Goal: Complete application form

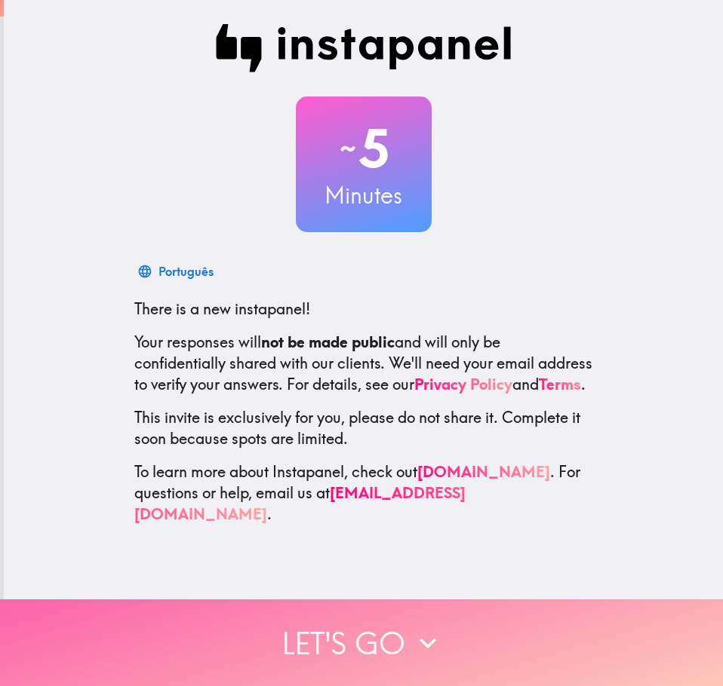
click at [370, 650] on button "Let's go" at bounding box center [361, 643] width 723 height 87
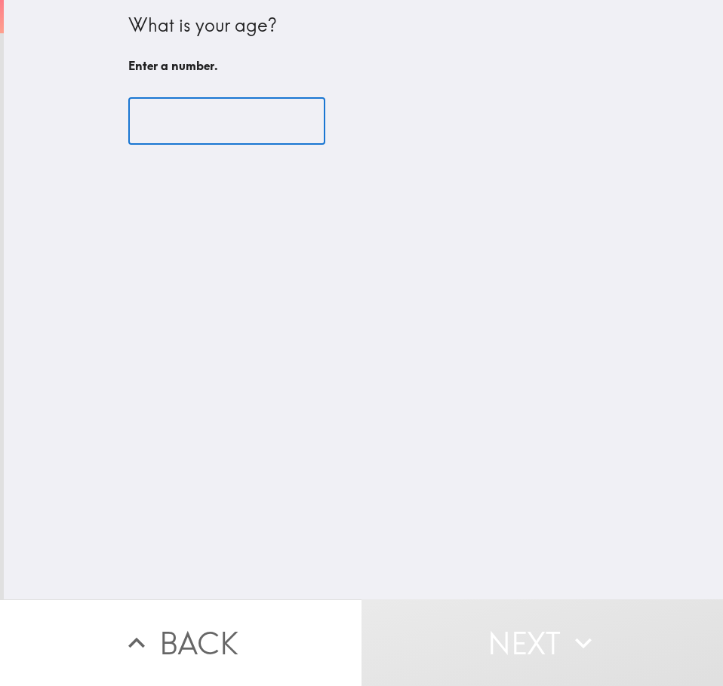
click at [155, 100] on input "number" at bounding box center [226, 121] width 197 height 47
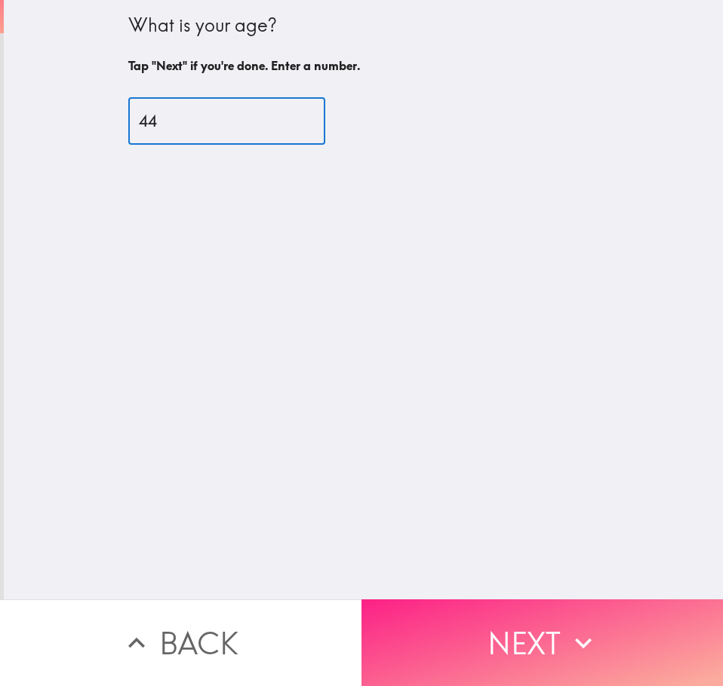
type input "44"
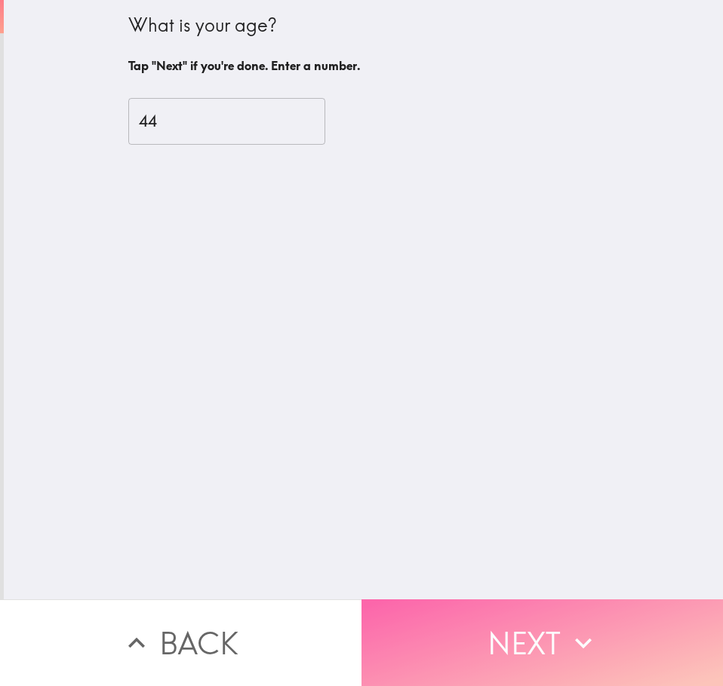
click at [442, 609] on button "Next" at bounding box center [541, 643] width 361 height 87
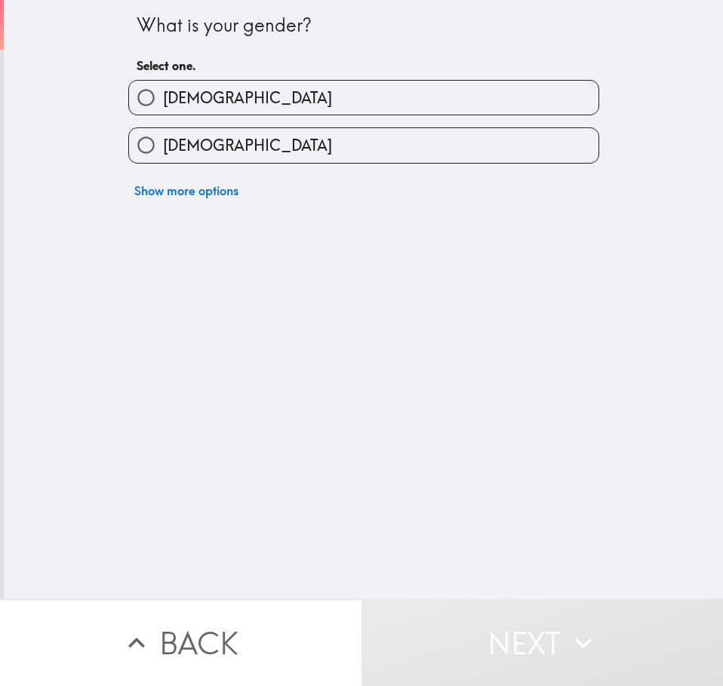
click at [212, 100] on label "[DEMOGRAPHIC_DATA]" at bounding box center [363, 98] width 469 height 34
click at [163, 100] on input "[DEMOGRAPHIC_DATA]" at bounding box center [146, 98] width 34 height 34
radio input "true"
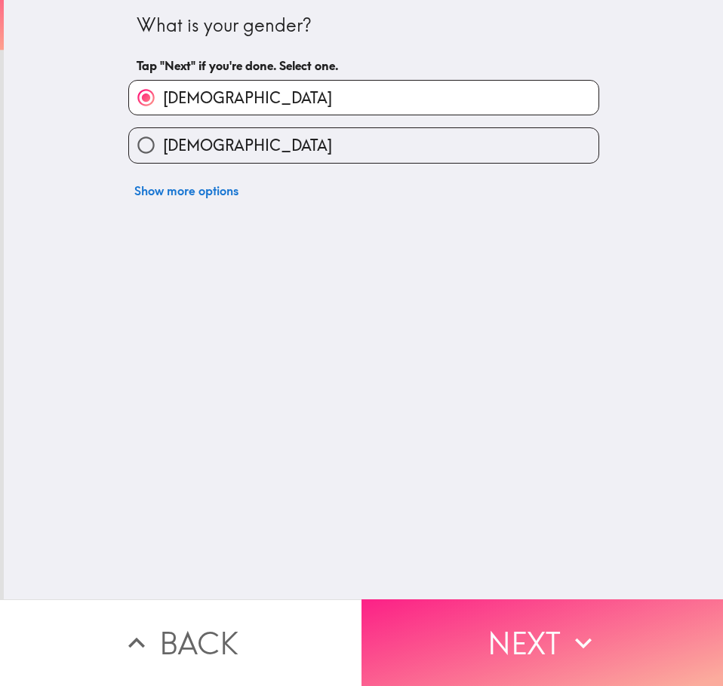
click at [570, 627] on icon "button" at bounding box center [582, 643] width 33 height 33
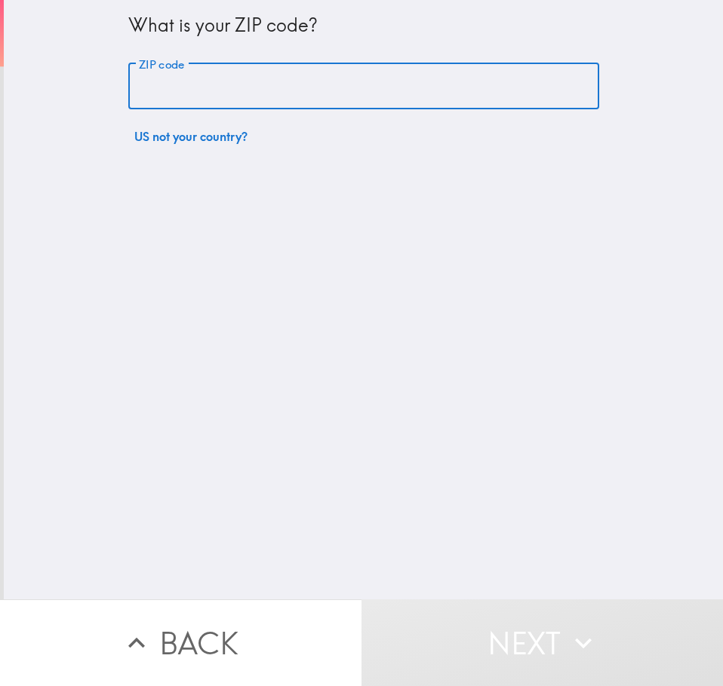
click at [267, 81] on input "ZIP code" at bounding box center [363, 86] width 471 height 47
type input "20910"
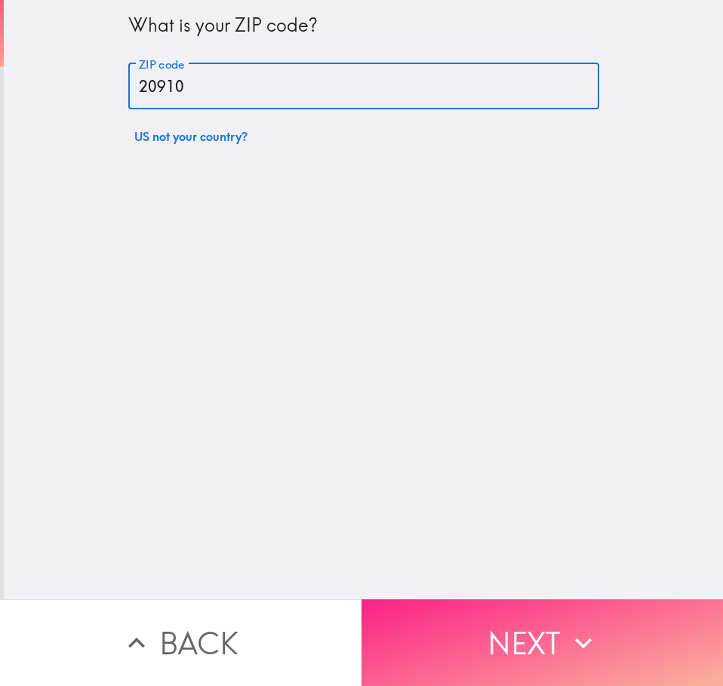
click at [584, 635] on icon "button" at bounding box center [582, 643] width 33 height 33
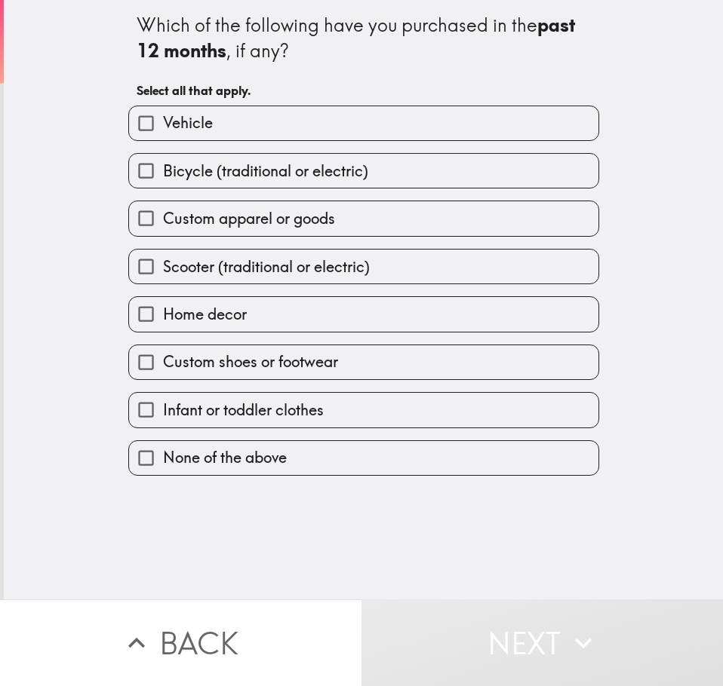
click at [249, 234] on label "Custom apparel or goods" at bounding box center [363, 218] width 469 height 34
click at [163, 234] on input "Custom apparel or goods" at bounding box center [146, 218] width 34 height 34
checkbox input "true"
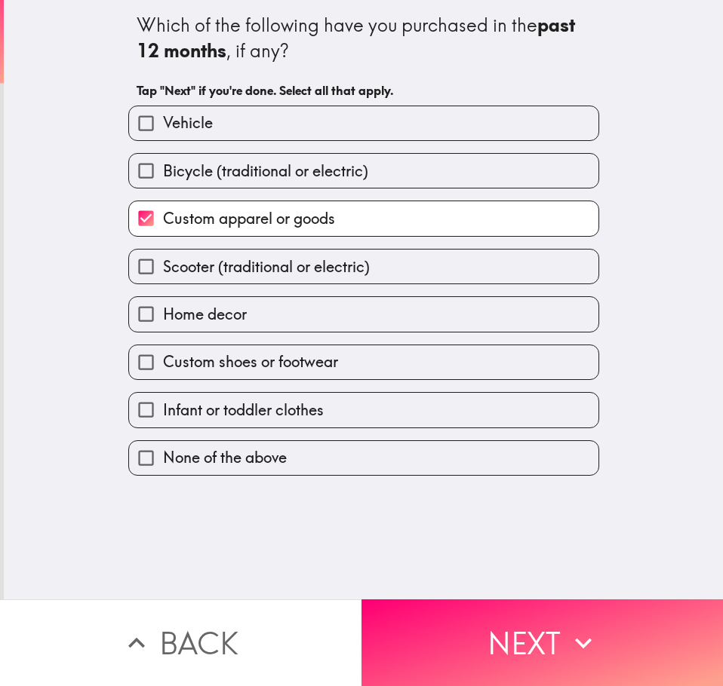
click at [269, 328] on label "Home decor" at bounding box center [363, 314] width 469 height 34
click at [163, 328] on input "Home decor" at bounding box center [146, 314] width 34 height 34
checkbox input "true"
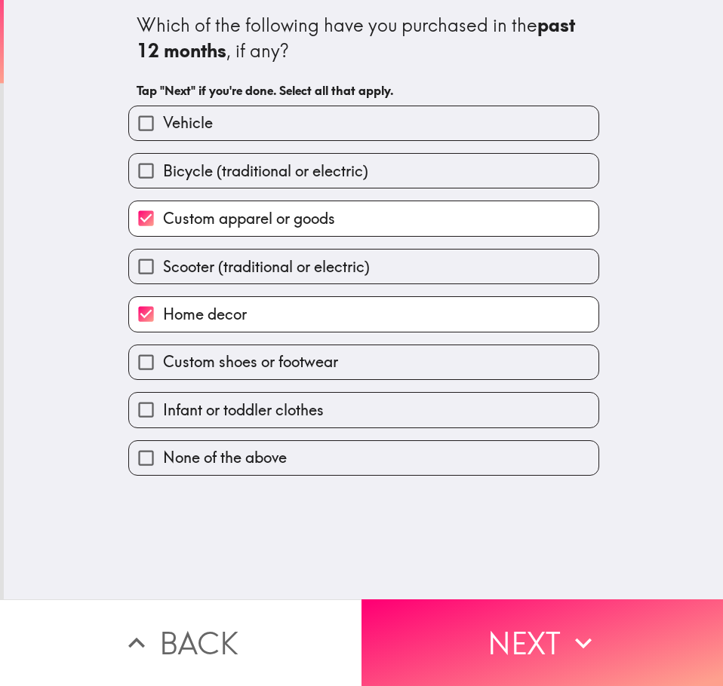
click at [331, 359] on label "Custom shoes or footwear" at bounding box center [363, 362] width 469 height 34
click at [163, 359] on input "Custom shoes or footwear" at bounding box center [146, 362] width 34 height 34
checkbox input "true"
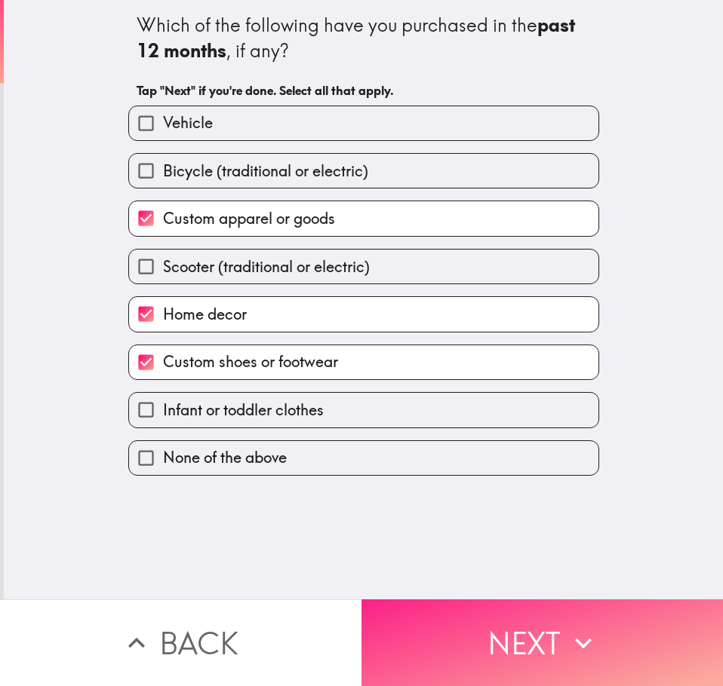
click at [490, 625] on button "Next" at bounding box center [541, 643] width 361 height 87
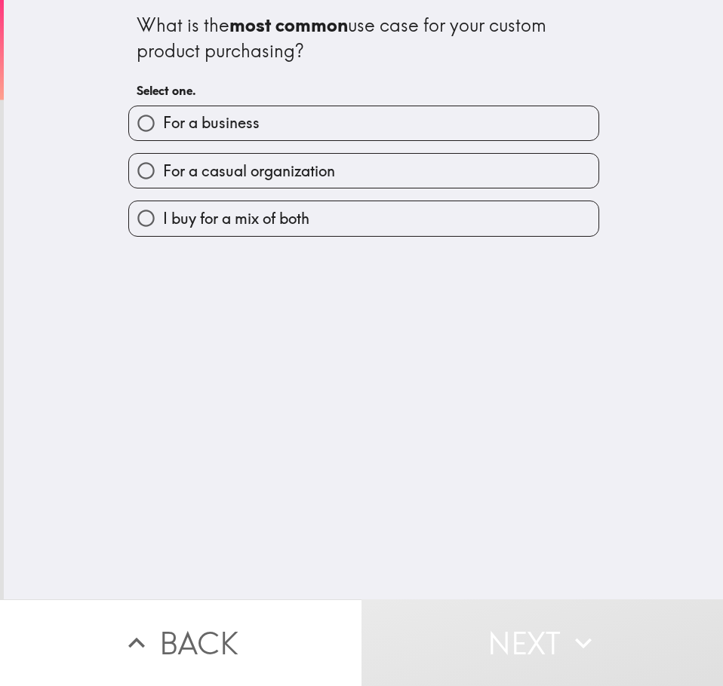
click at [266, 227] on span "I buy for a mix of both" at bounding box center [236, 218] width 146 height 21
click at [163, 227] on input "I buy for a mix of both" at bounding box center [146, 218] width 34 height 34
radio input "true"
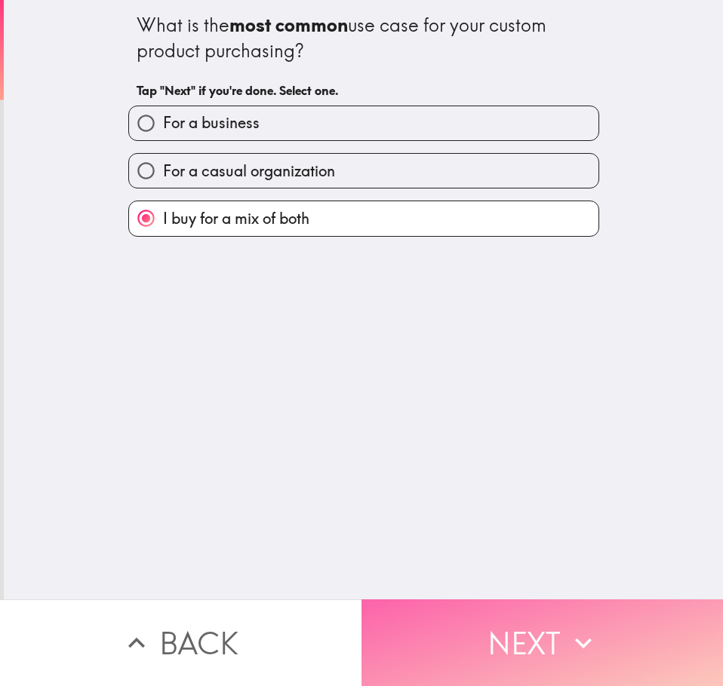
click at [526, 623] on button "Next" at bounding box center [541, 643] width 361 height 87
